Goal: Information Seeking & Learning: Learn about a topic

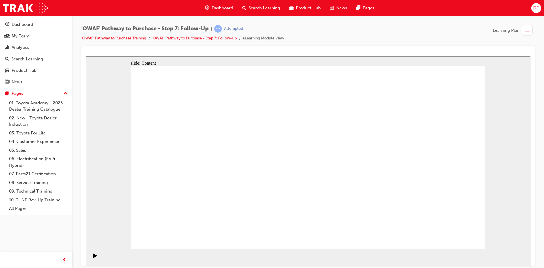
drag, startPoint x: 334, startPoint y: 164, endPoint x: 329, endPoint y: 165, distance: 4.9
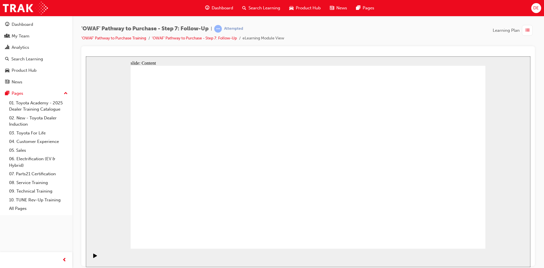
drag, startPoint x: 309, startPoint y: 108, endPoint x: 309, endPoint y: 121, distance: 13.0
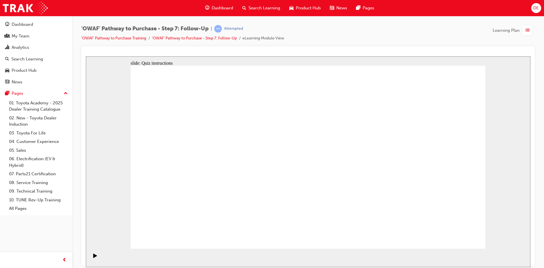
radio input "true"
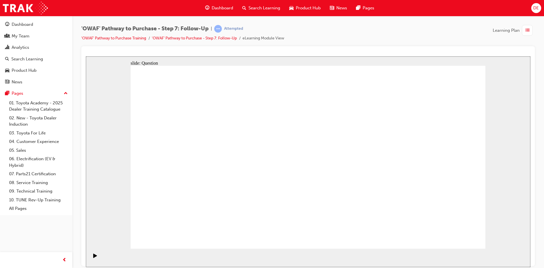
drag, startPoint x: 372, startPoint y: 208, endPoint x: 370, endPoint y: 198, distance: 9.5
drag, startPoint x: 237, startPoint y: 207, endPoint x: 303, endPoint y: 138, distance: 95.4
drag, startPoint x: 320, startPoint y: 224, endPoint x: 243, endPoint y: 153, distance: 104.9
drag, startPoint x: 366, startPoint y: 208, endPoint x: 266, endPoint y: 173, distance: 106.5
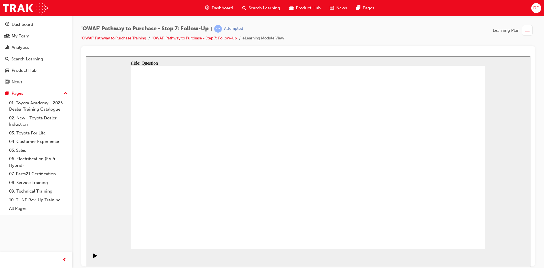
radio input "true"
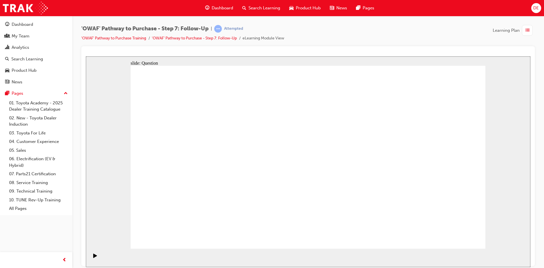
radio input "true"
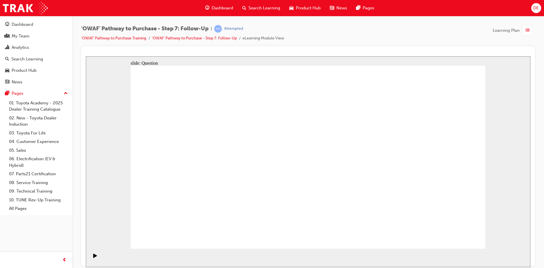
radio input "true"
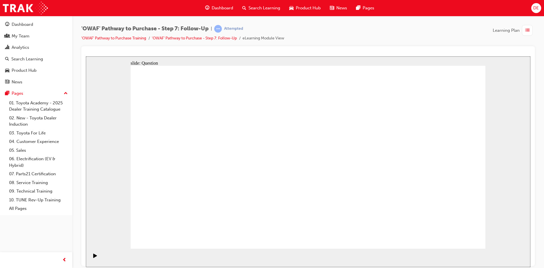
radio input "false"
radio input "true"
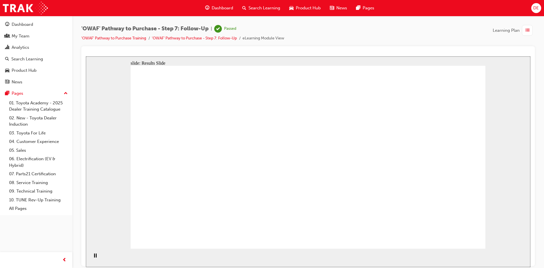
drag, startPoint x: 235, startPoint y: 204, endPoint x: 233, endPoint y: 211, distance: 7.2
click at [112, 36] on ul "'OWAF' Pathway to Purchase Training 'OWAF' Pathway to Purchase - Step 7: Follow…" at bounding box center [182, 38] width 203 height 7
click at [112, 37] on link "'OWAF' Pathway to Purchase Training" at bounding box center [113, 38] width 65 height 5
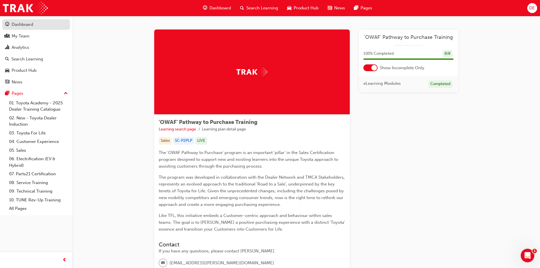
click at [27, 25] on div "Dashboard" at bounding box center [23, 24] width 22 height 7
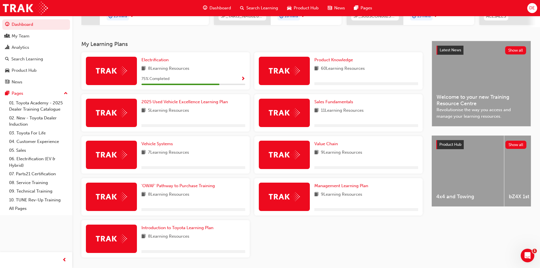
scroll to position [113, 0]
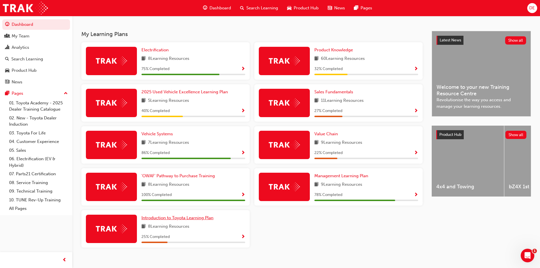
click at [192, 220] on span "Introduction to Toyota Learning Plan" at bounding box center [177, 217] width 72 height 5
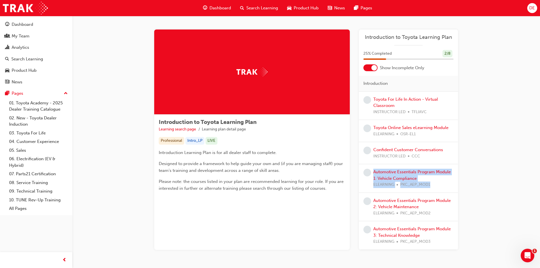
drag, startPoint x: 371, startPoint y: 185, endPoint x: 444, endPoint y: 187, distance: 73.7
click at [444, 187] on div "Automotive Essentials Program Module 1: Vehicle Compliance ELEARNING PKC_AEP_MO…" at bounding box center [408, 178] width 90 height 19
click at [458, 185] on div "Introduction to Toyota Learning Plan Learning search page Learning plan detail …" at bounding box center [306, 148] width 322 height 238
click at [477, 188] on div "Introduction to Toyota Learning Plan Learning search page Learning plan detail …" at bounding box center [306, 146] width 468 height 261
click at [41, 130] on link "03. Toyota For Life" at bounding box center [38, 133] width 63 height 9
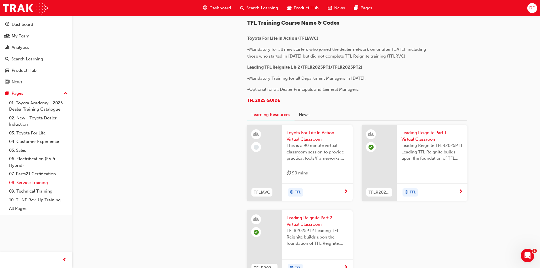
scroll to position [253, 0]
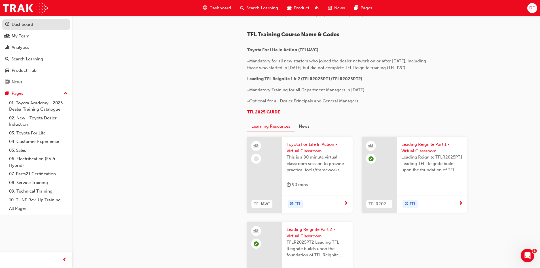
click at [20, 25] on div "Dashboard" at bounding box center [23, 24] width 22 height 7
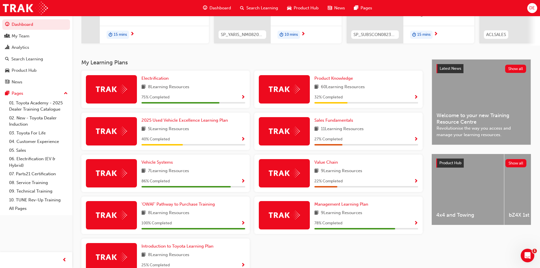
scroll to position [113, 0]
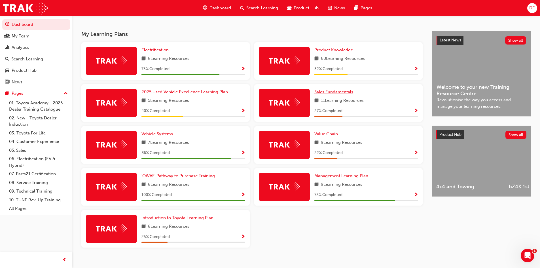
click at [327, 94] on span "Sales Fundamentals" at bounding box center [333, 91] width 39 height 5
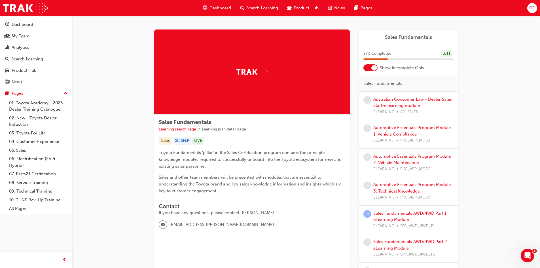
click at [407, 102] on div "Australian Consumer Law - Dealer Sales Staff-eLearning module ELEARNING ACLSALES" at bounding box center [413, 105] width 80 height 19
click at [400, 101] on link "Australian Consumer Law - Dealer Sales Staff-eLearning module" at bounding box center [412, 103] width 79 height 12
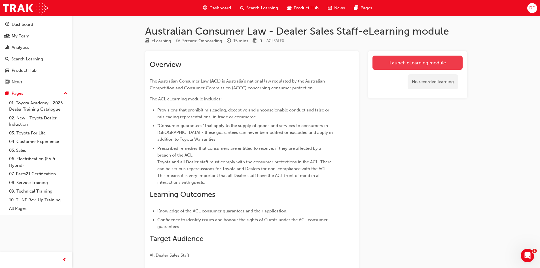
click at [398, 62] on link "Launch eLearning module" at bounding box center [417, 63] width 90 height 14
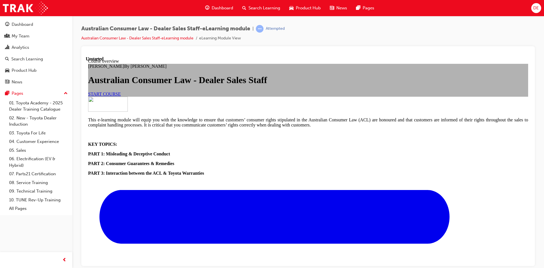
click at [121, 96] on link "START COURSE" at bounding box center [104, 93] width 33 height 5
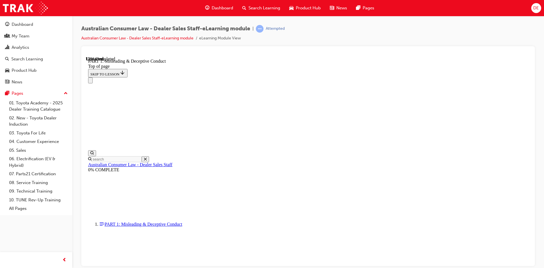
scroll to position [386, 0]
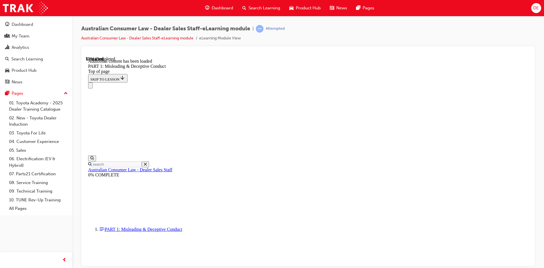
scroll to position [672, 0]
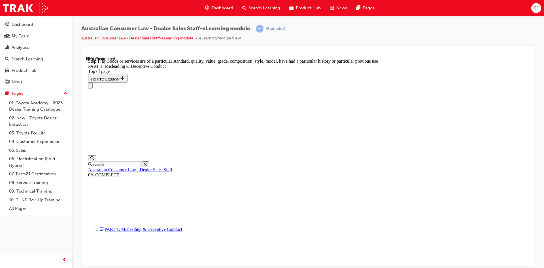
scroll to position [652, 0]
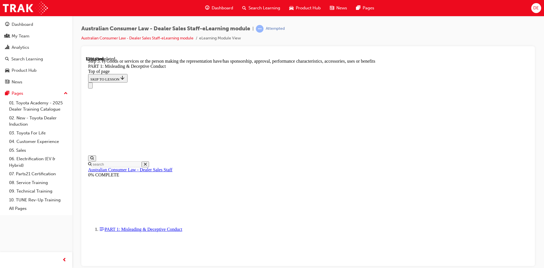
drag, startPoint x: 496, startPoint y: 139, endPoint x: 497, endPoint y: 136, distance: 3.0
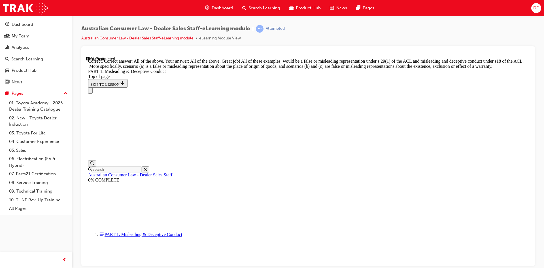
scroll to position [968, 0]
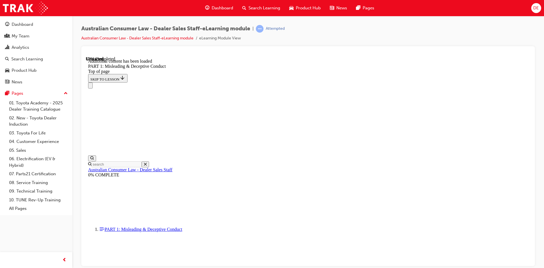
scroll to position [1119, 0]
drag, startPoint x: 328, startPoint y: 190, endPoint x: 333, endPoint y: 196, distance: 7.2
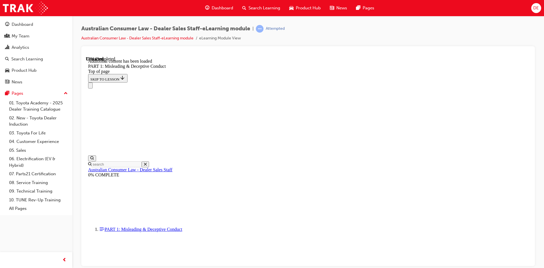
scroll to position [1385, 0]
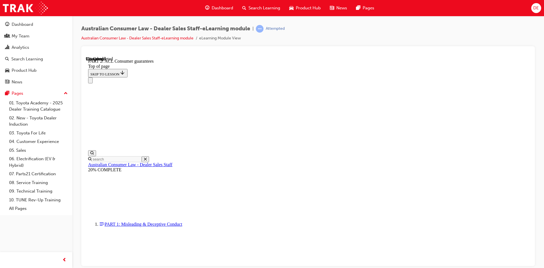
scroll to position [896, 0]
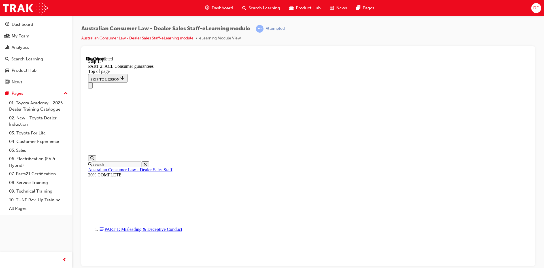
scroll to position [919, 0]
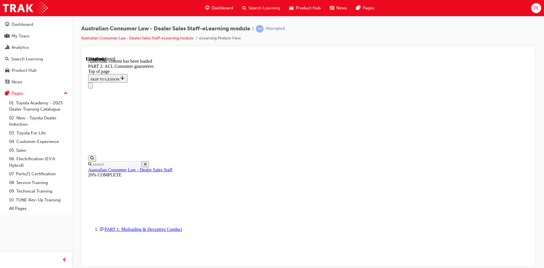
scroll to position [1072, 0]
drag, startPoint x: 478, startPoint y: 136, endPoint x: 490, endPoint y: 130, distance: 13.8
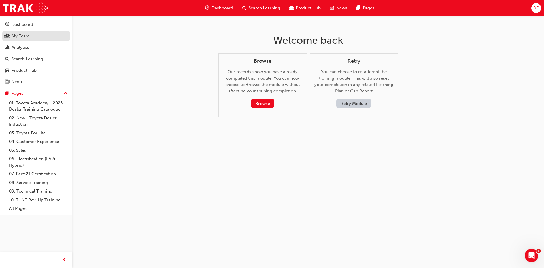
click at [22, 37] on div "My Team" at bounding box center [21, 36] width 18 height 7
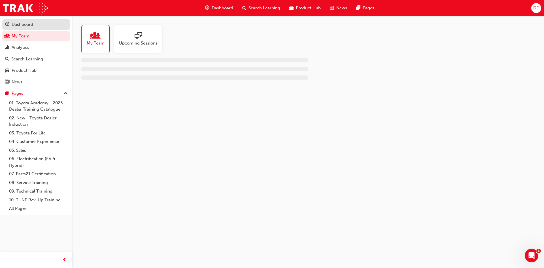
click at [20, 22] on div "Dashboard" at bounding box center [23, 24] width 22 height 7
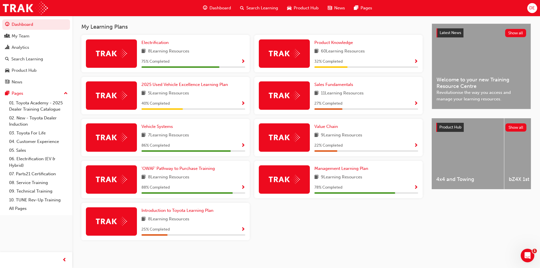
scroll to position [123, 0]
click at [160, 126] on span "Vehicle Systems" at bounding box center [156, 126] width 31 height 5
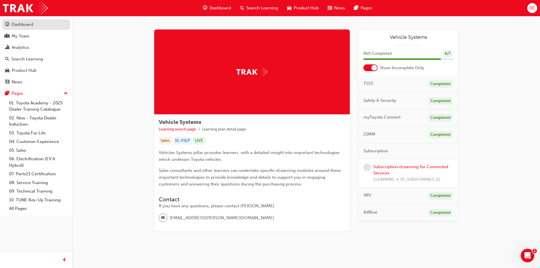
click at [22, 24] on div "Dashboard" at bounding box center [23, 24] width 22 height 7
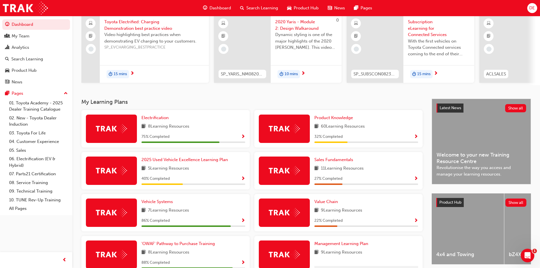
scroll to position [57, 0]
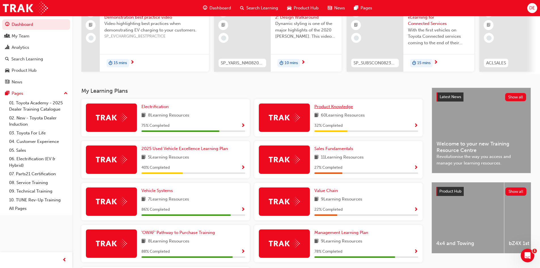
click at [334, 109] on span "Product Knowledge" at bounding box center [333, 106] width 39 height 5
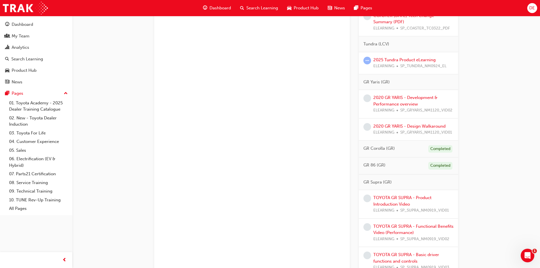
scroll to position [964, 0]
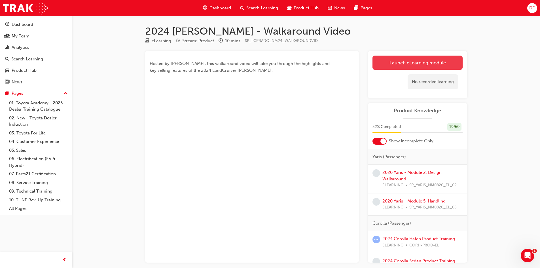
click at [430, 58] on link "Launch eLearning module" at bounding box center [417, 63] width 90 height 14
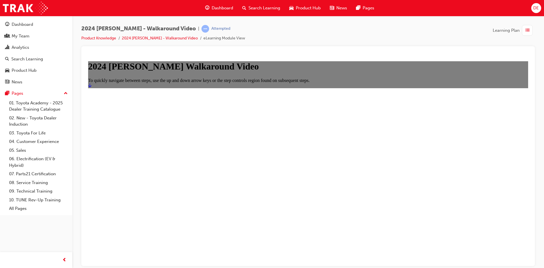
click at [92, 88] on link "Start" at bounding box center [89, 85] width 3 height 5
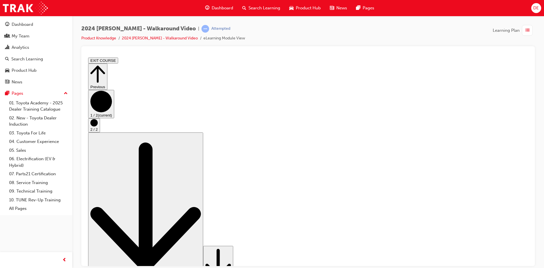
click at [414, 31] on div "2024 LC Prado - Walkaround Video | Attempted Product Knowledge 2024 LC Prado - …" at bounding box center [308, 35] width 454 height 21
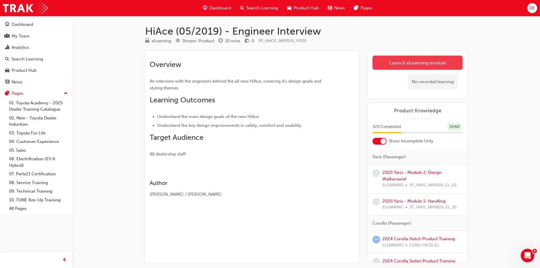
click at [408, 64] on link "Launch eLearning module" at bounding box center [417, 63] width 90 height 14
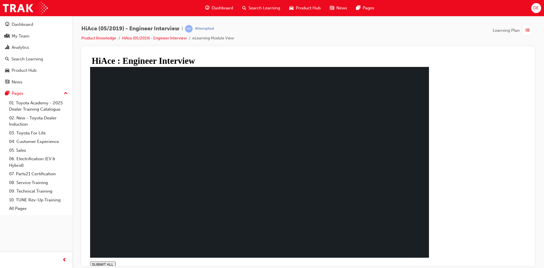
type input "0.011"
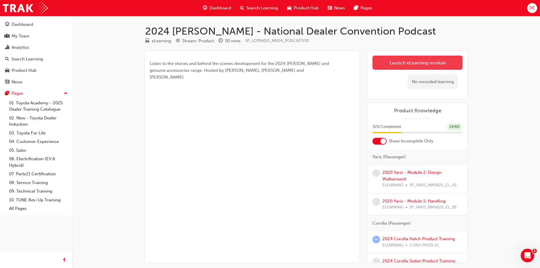
click at [380, 62] on link "Launch eLearning module" at bounding box center [417, 63] width 90 height 14
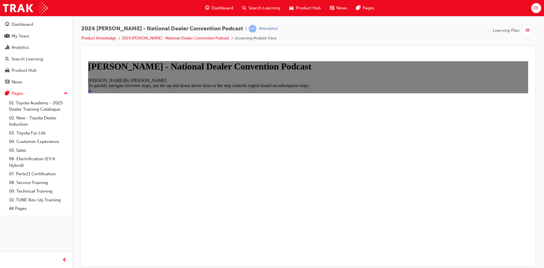
click at [92, 93] on link "Start" at bounding box center [89, 90] width 3 height 5
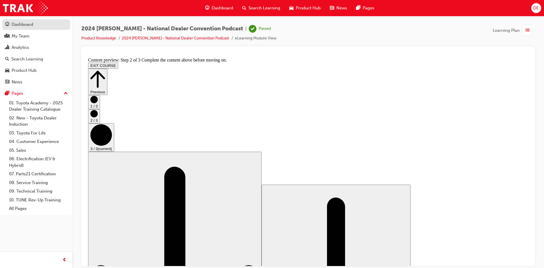
click at [12, 22] on div "Dashboard" at bounding box center [23, 24] width 22 height 7
